Goal: Check status: Check status

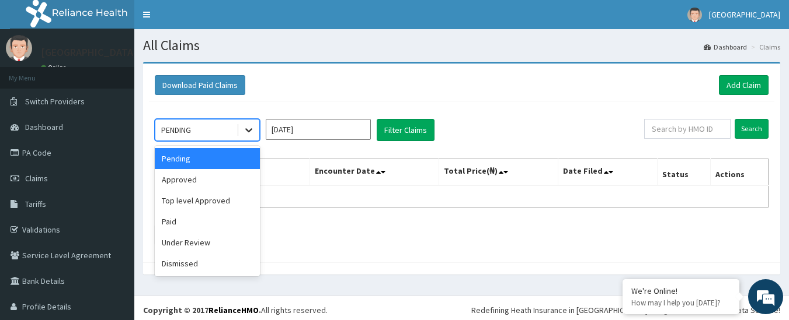
click at [249, 130] on icon at bounding box center [249, 130] width 12 height 12
click at [221, 177] on div "Approved" at bounding box center [207, 179] width 105 height 21
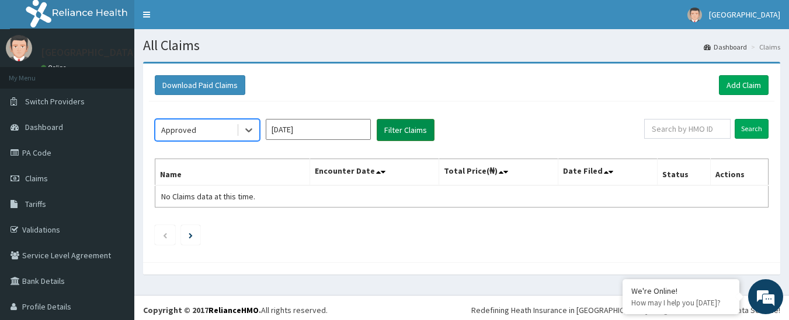
click at [412, 133] on button "Filter Claims" at bounding box center [406, 130] width 58 height 22
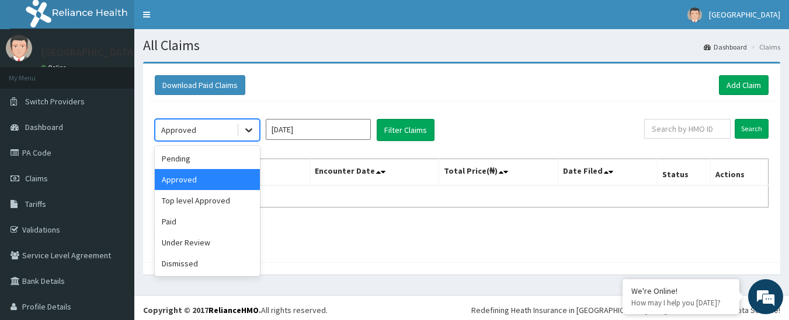
click at [247, 128] on icon at bounding box center [249, 130] width 12 height 12
click at [184, 161] on div "Pending" at bounding box center [207, 158] width 105 height 21
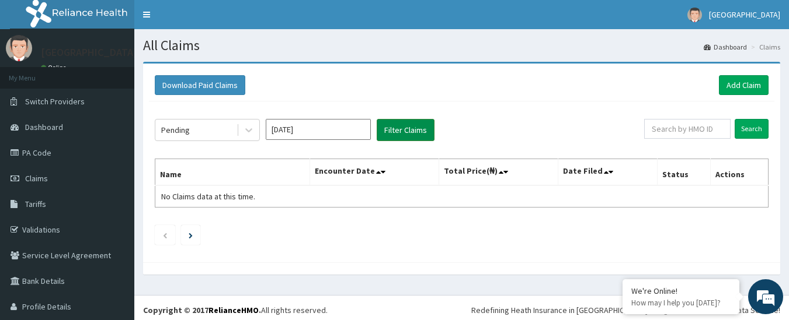
click at [399, 132] on button "Filter Claims" at bounding box center [406, 130] width 58 height 22
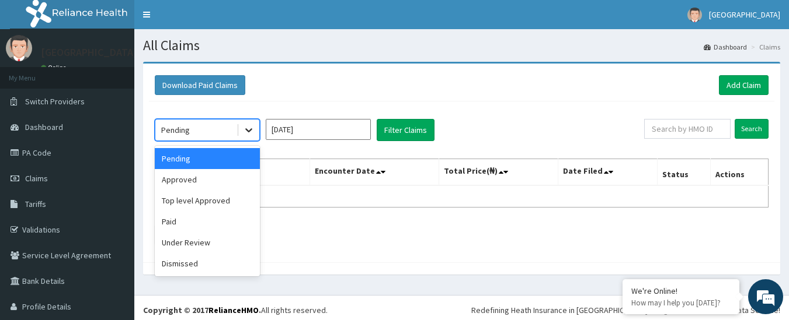
click at [243, 133] on icon at bounding box center [249, 130] width 12 height 12
click at [208, 231] on div "Paid" at bounding box center [207, 221] width 105 height 21
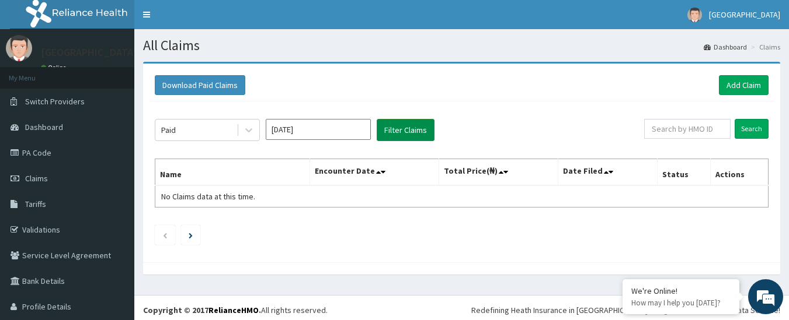
click at [415, 131] on button "Filter Claims" at bounding box center [406, 130] width 58 height 22
